Goal: Transaction & Acquisition: Purchase product/service

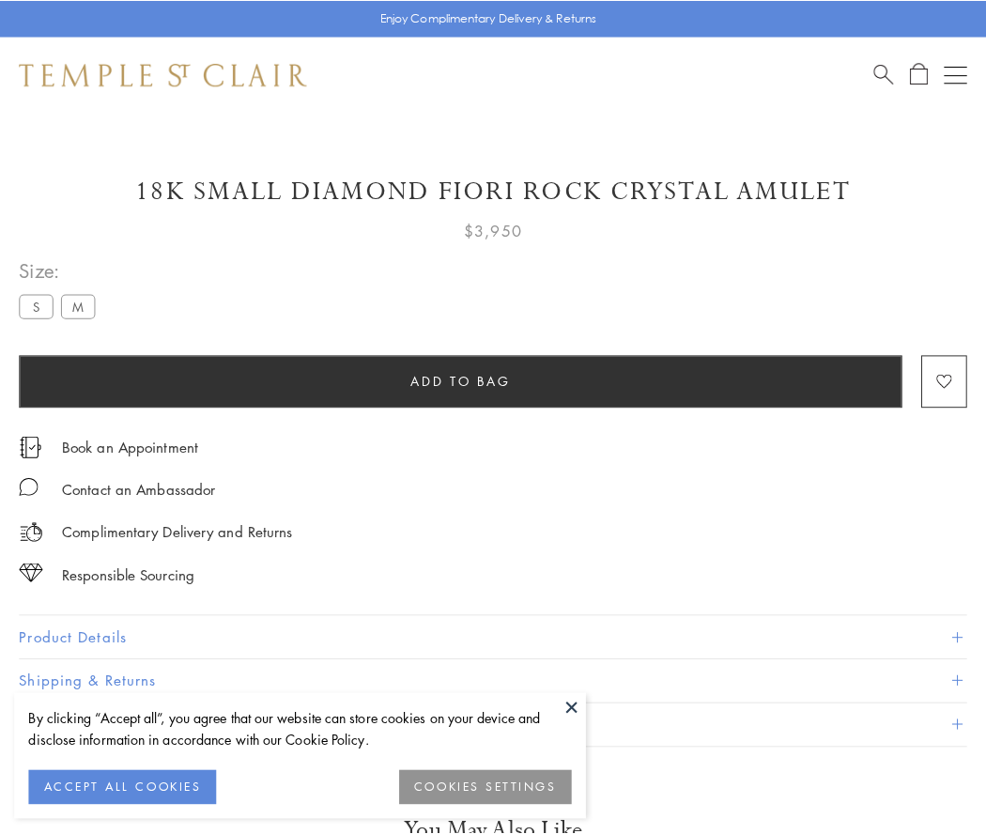
scroll to position [111, 0]
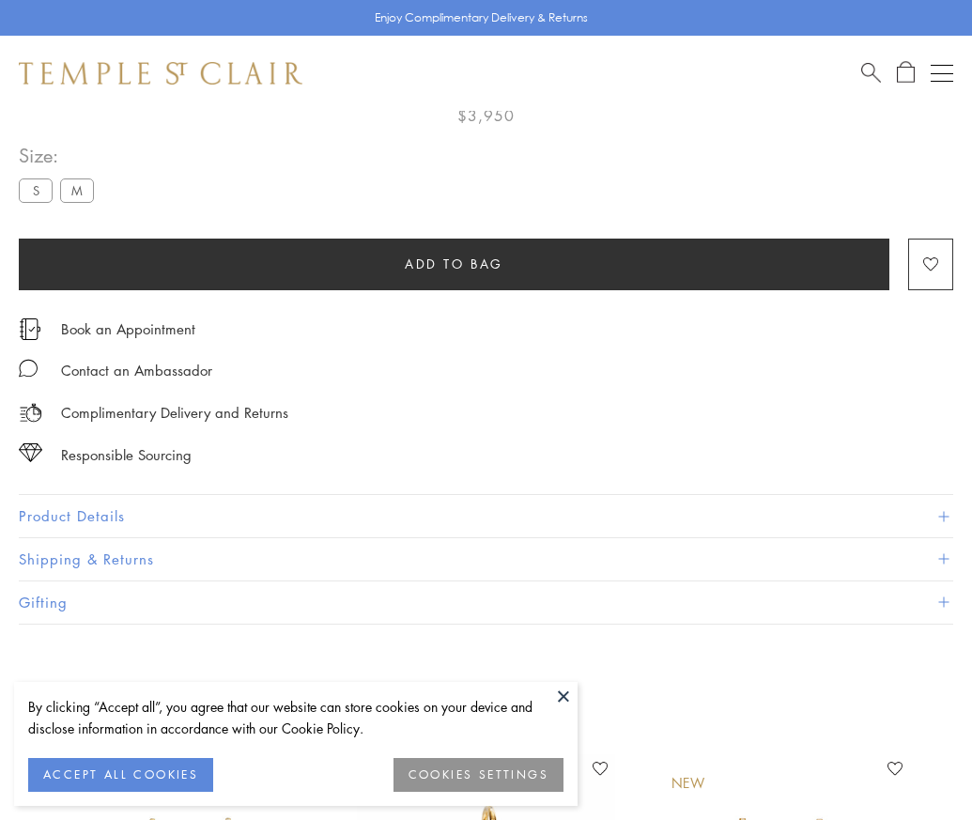
click at [454, 263] on span "Add to bag" at bounding box center [454, 264] width 99 height 21
